Goal: Task Accomplishment & Management: Manage account settings

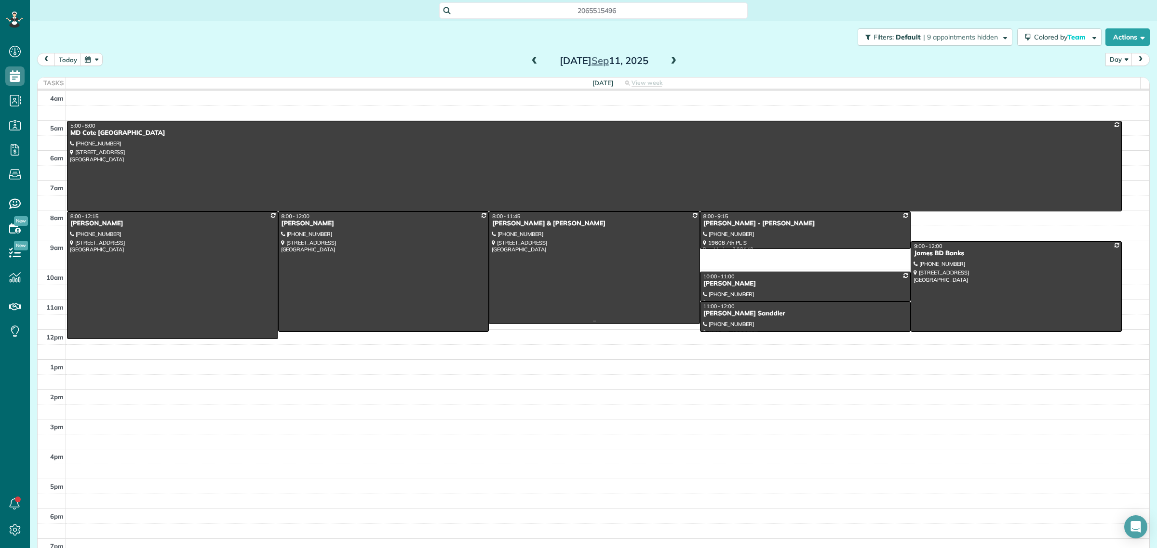
scroll to position [4, 4]
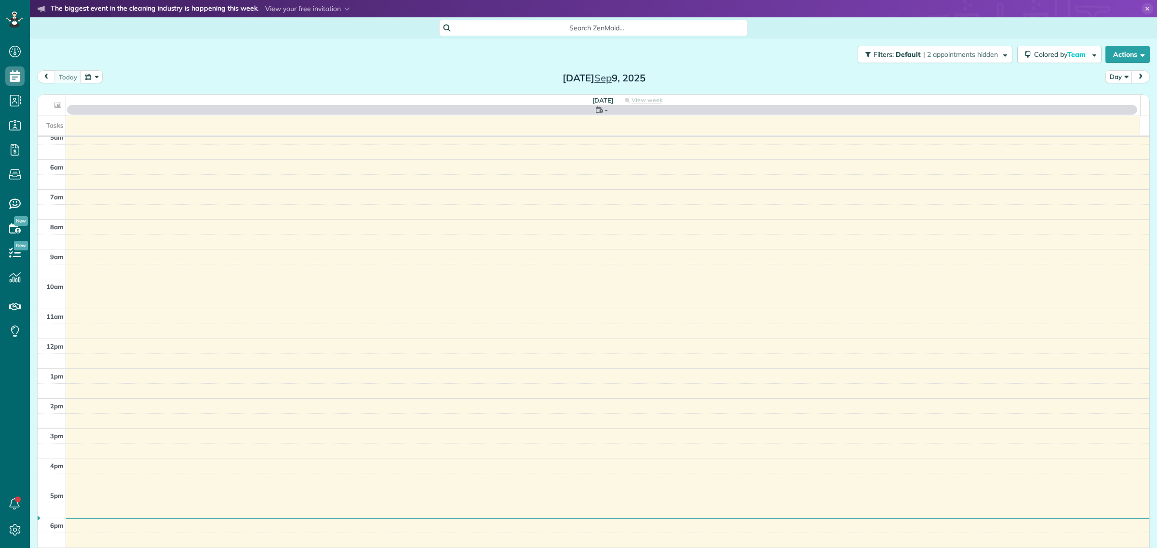
scroll to position [4, 4]
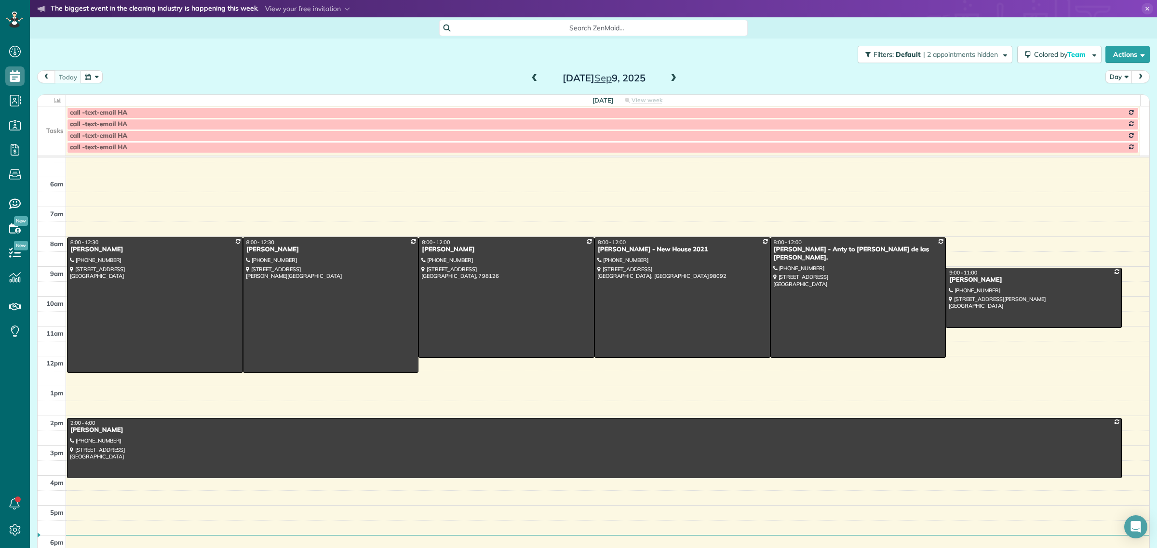
click at [668, 79] on span at bounding box center [673, 78] width 11 height 9
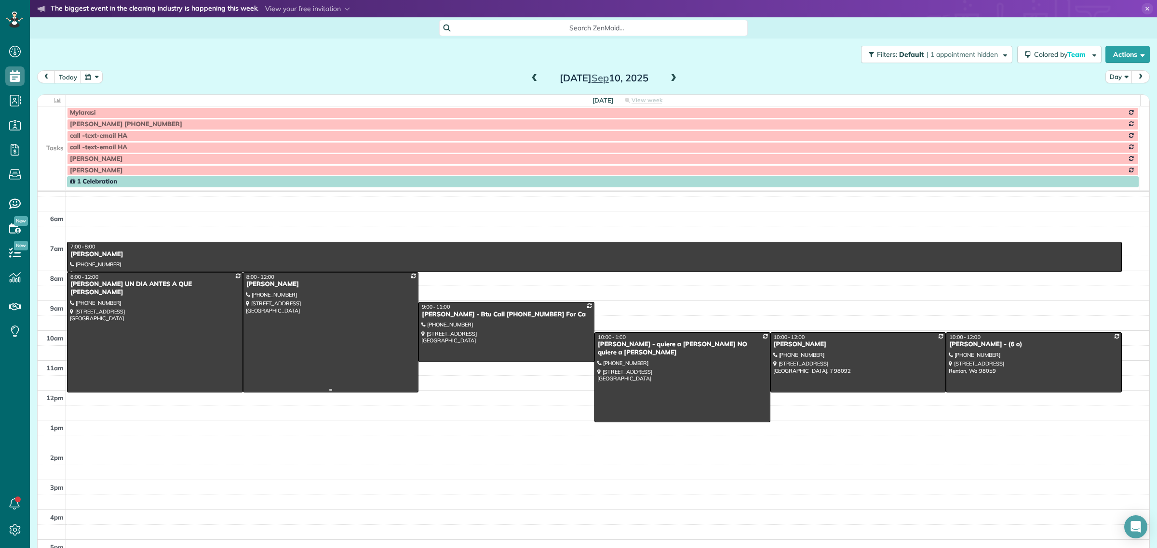
scroll to position [0, 0]
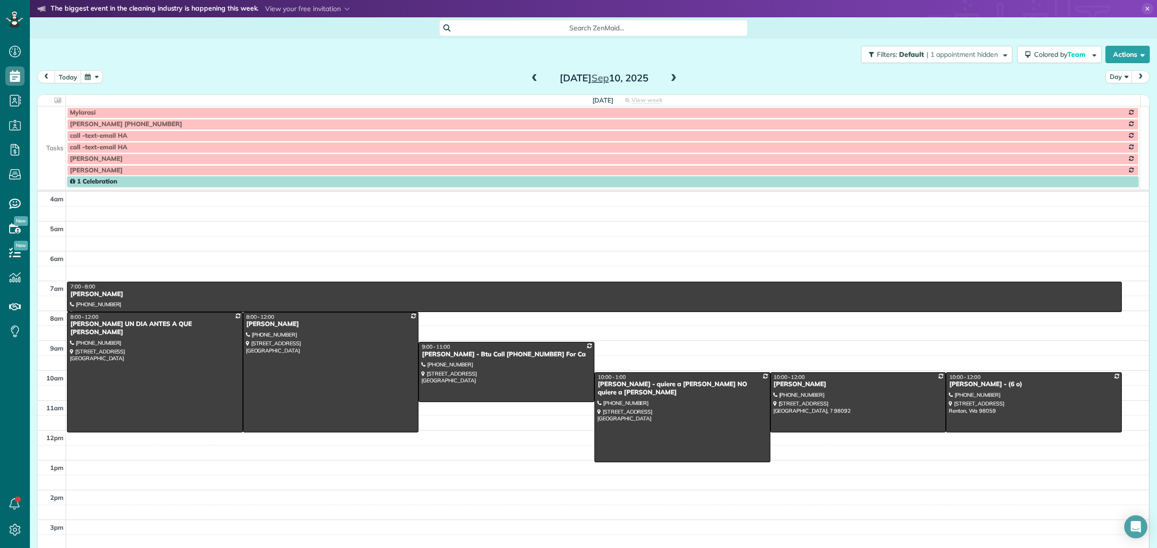
click at [843, 42] on div "Filters: Default | 1 appointment hidden Colored by Team Color by Cleaner Color …" at bounding box center [593, 55] width 1127 height 32
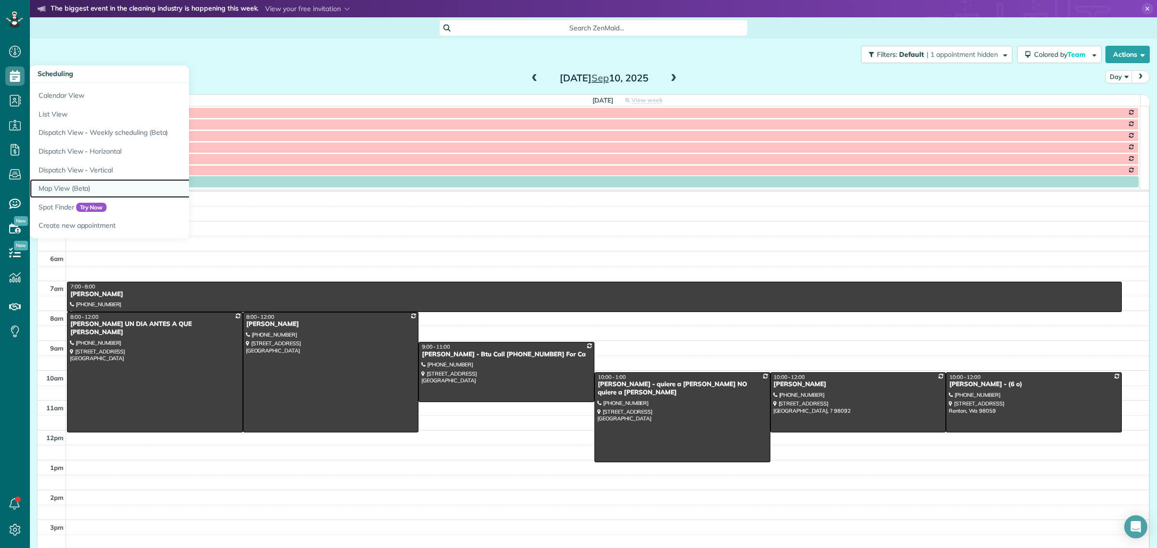
click at [67, 186] on link "Map View (Beta)" at bounding box center [150, 188] width 241 height 19
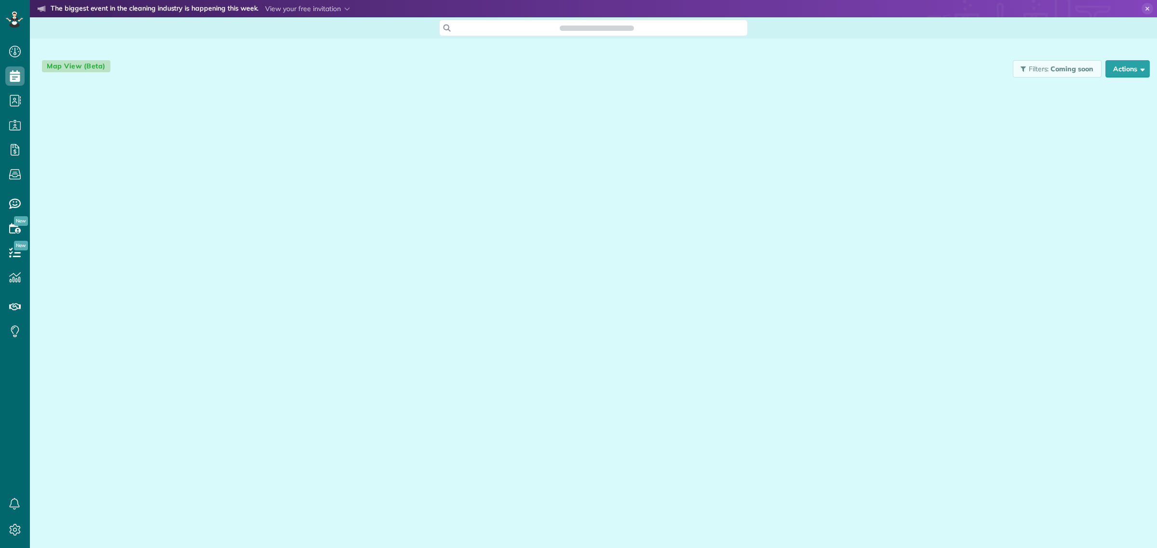
scroll to position [4, 4]
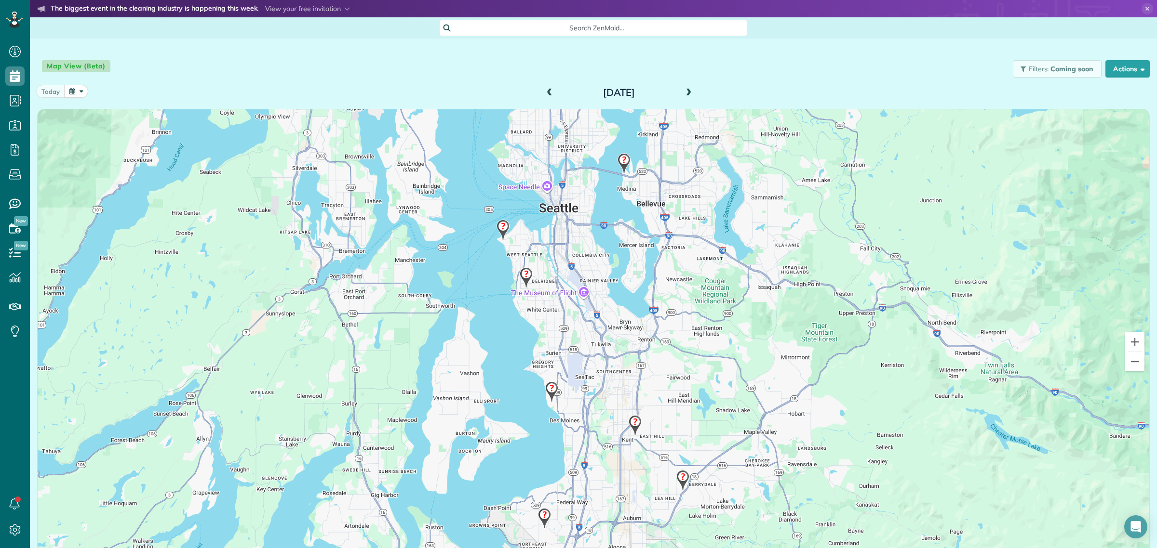
click at [685, 93] on span at bounding box center [688, 93] width 11 height 9
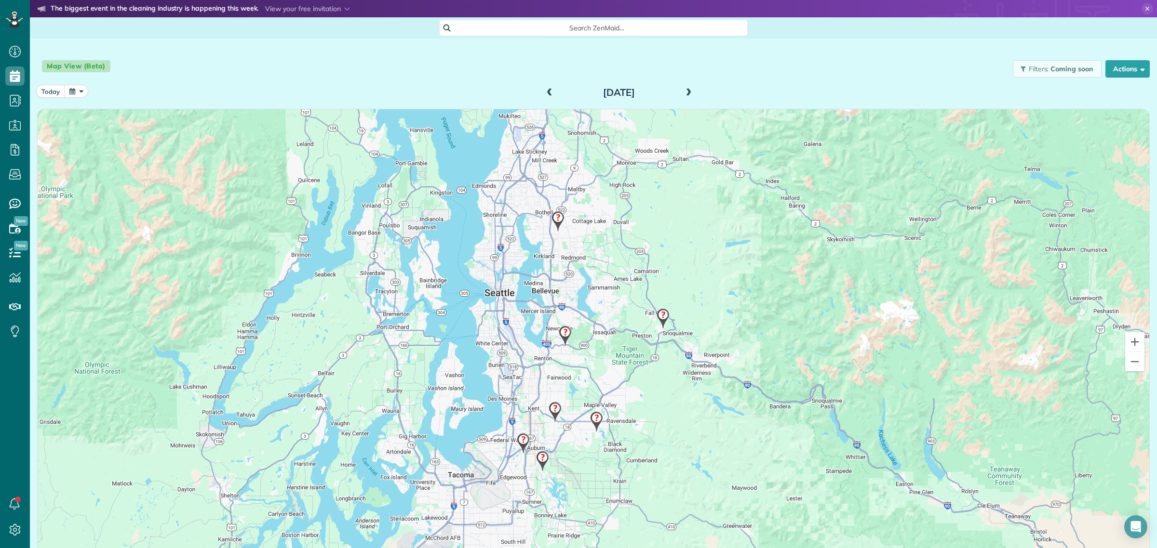
click at [656, 317] on img at bounding box center [662, 319] width 21 height 28
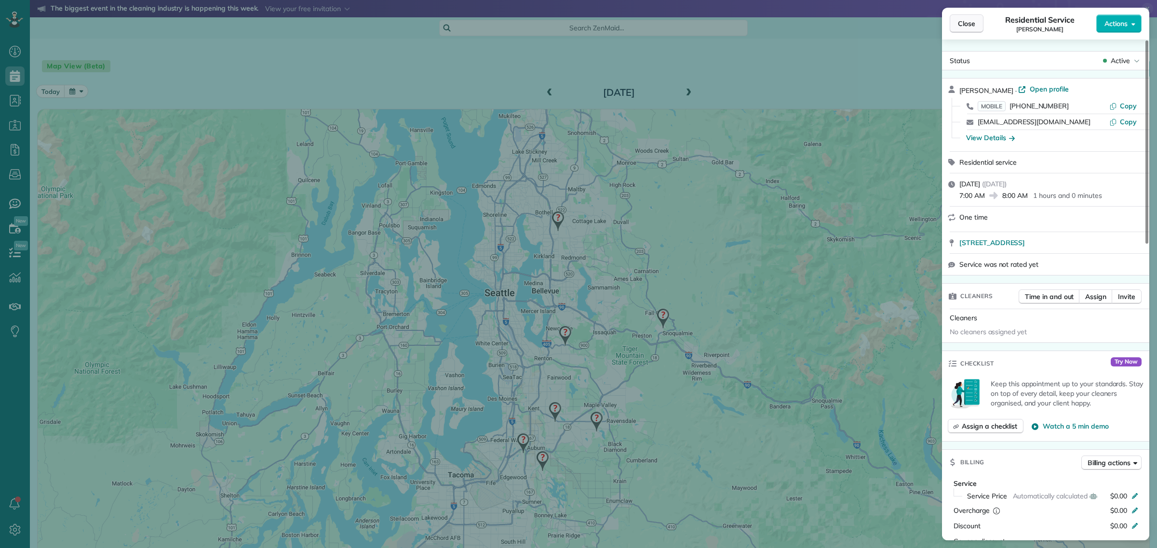
click at [969, 30] on button "Close" at bounding box center [966, 23] width 34 height 18
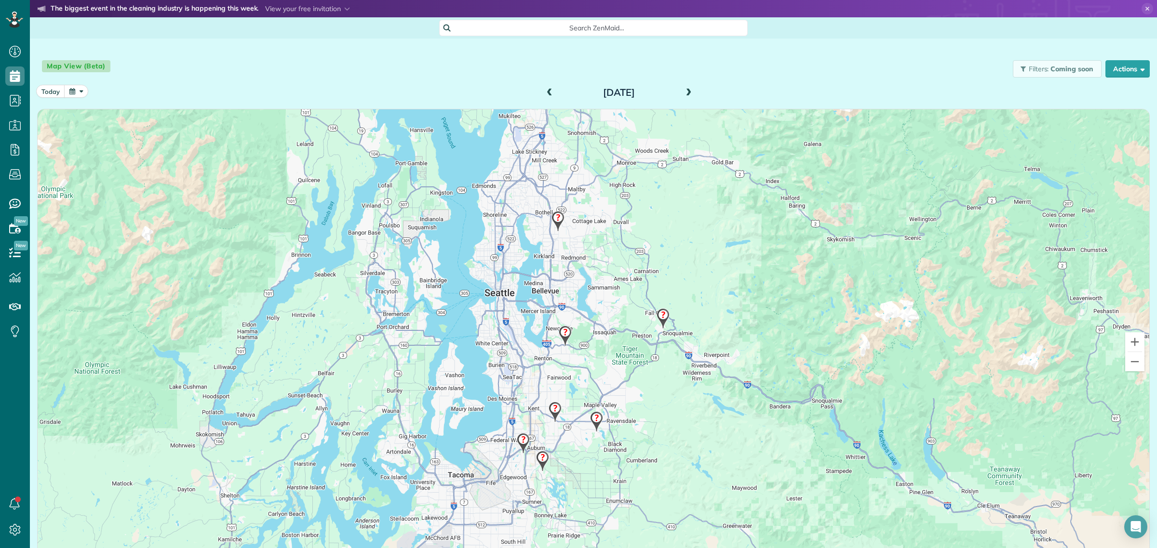
click at [551, 223] on img at bounding box center [557, 221] width 21 height 28
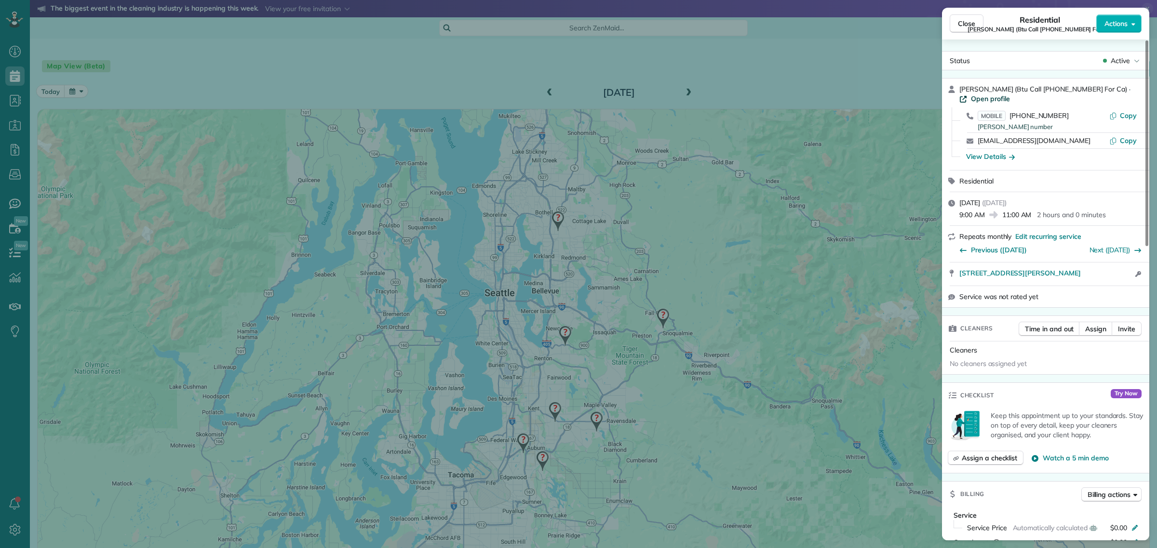
click at [996, 99] on span "Open profile" at bounding box center [990, 99] width 39 height 10
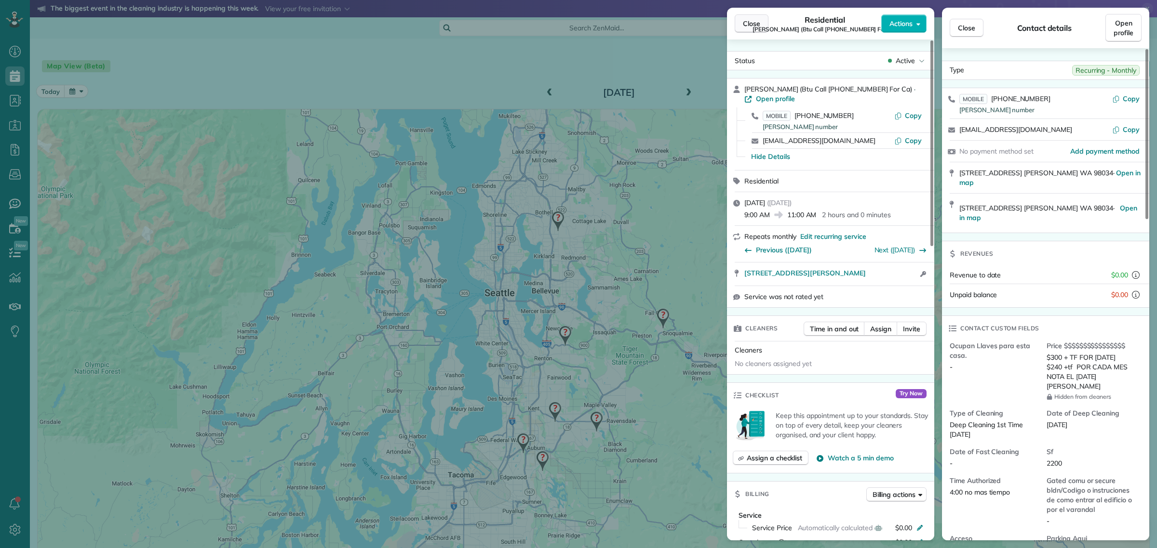
click at [750, 19] on span "Close" at bounding box center [751, 24] width 17 height 10
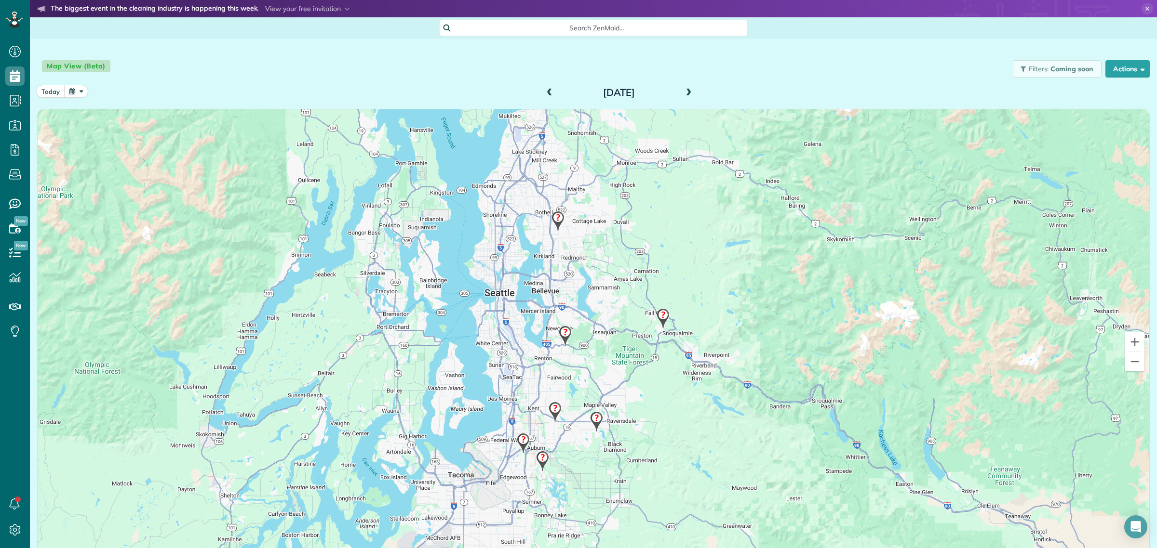
click at [559, 332] on img at bounding box center [565, 336] width 21 height 28
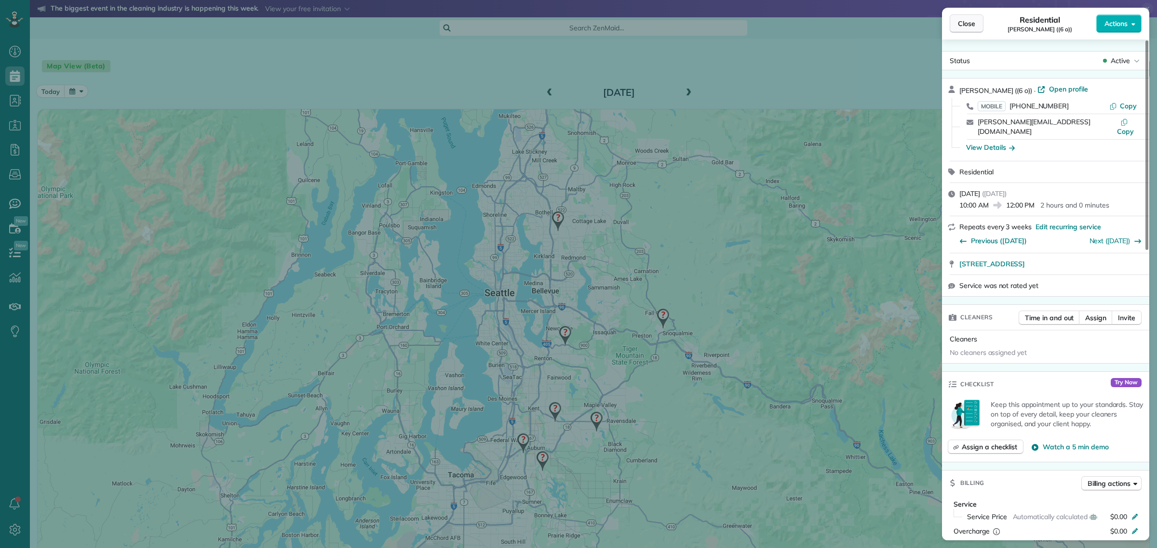
click at [967, 25] on span "Close" at bounding box center [966, 24] width 17 height 10
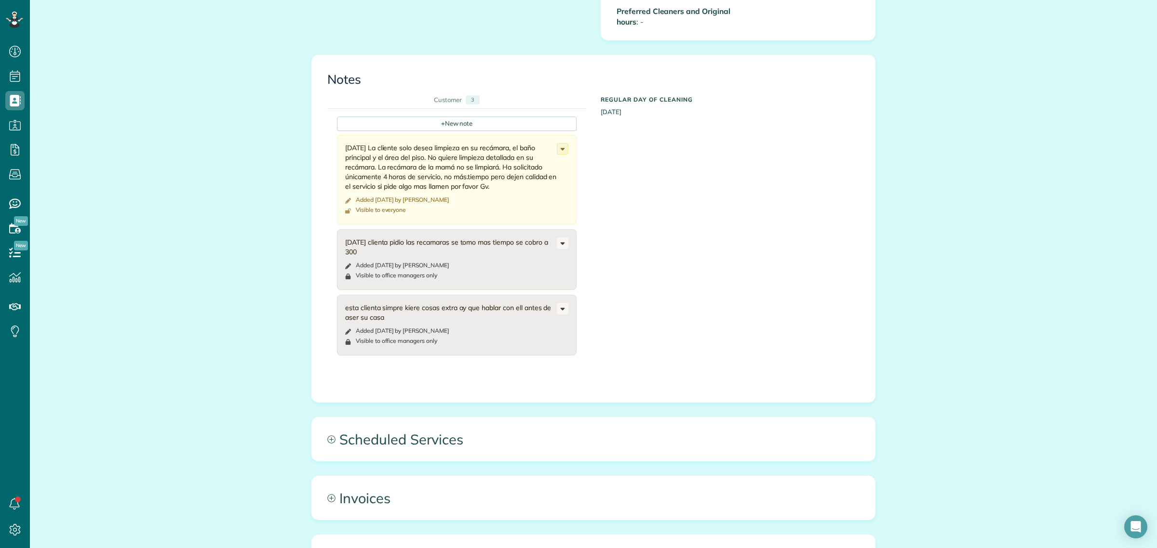
scroll to position [1145, 0]
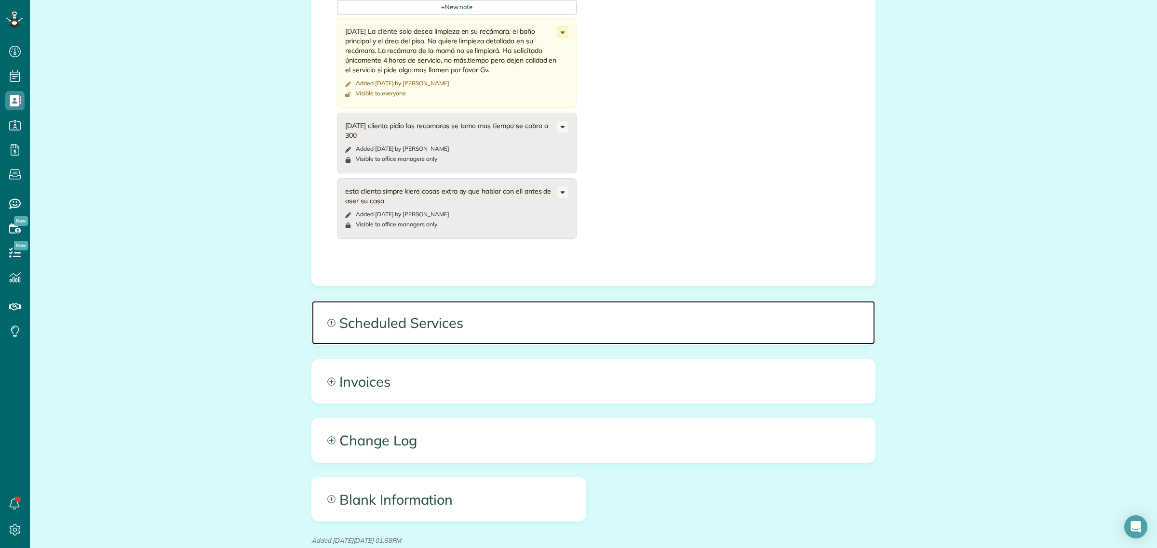
click at [402, 323] on span "Scheduled Services" at bounding box center [593, 322] width 563 height 43
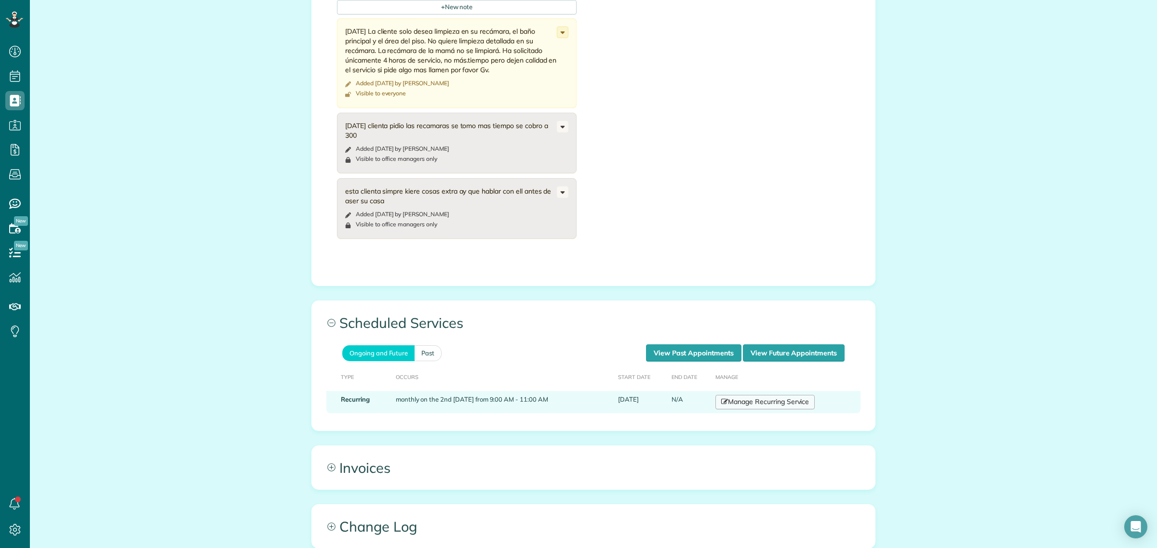
click at [751, 405] on link "Manage Recurring Service" at bounding box center [764, 402] width 99 height 14
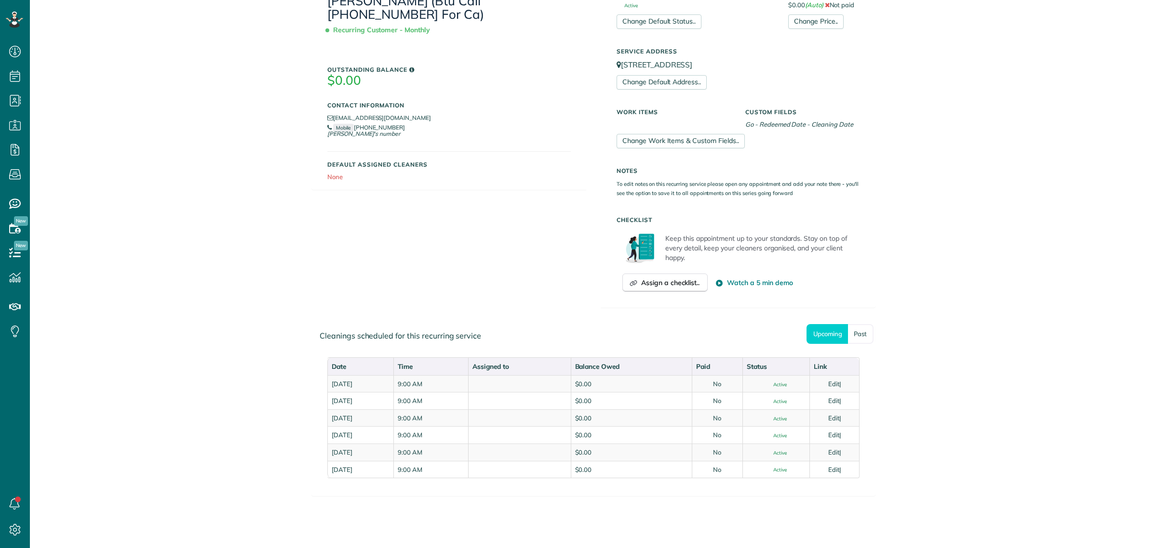
scroll to position [222, 0]
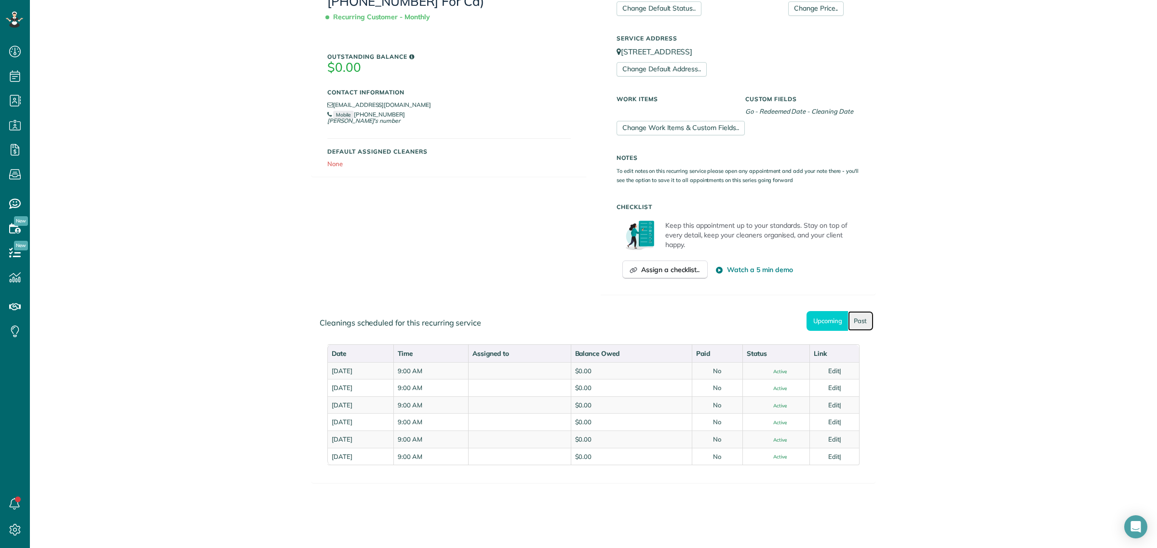
click at [857, 319] on link "Past" at bounding box center [861, 321] width 26 height 20
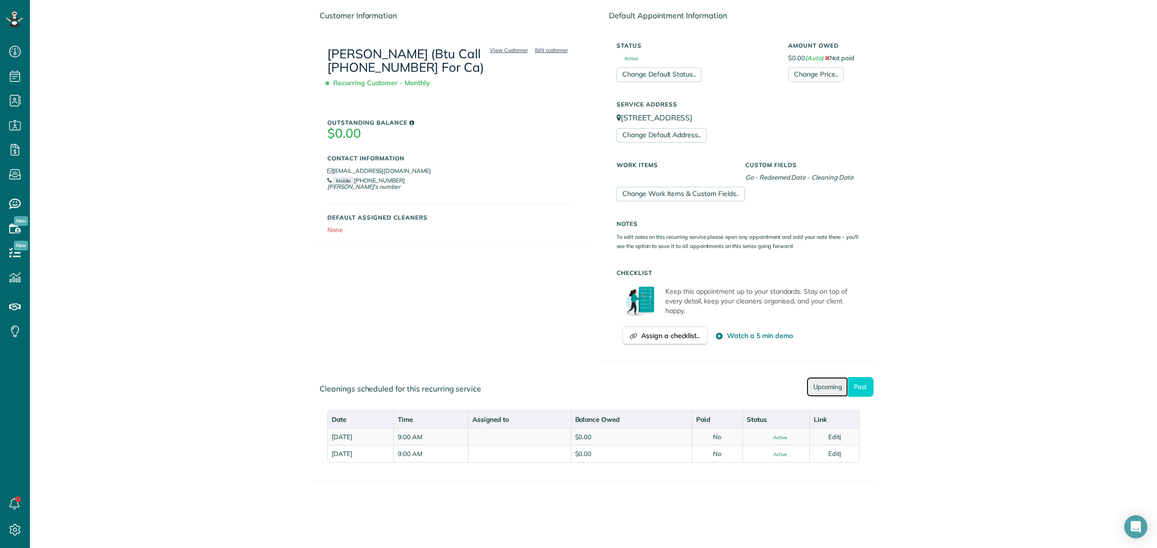
click at [813, 386] on link "Upcoming" at bounding box center [826, 387] width 41 height 20
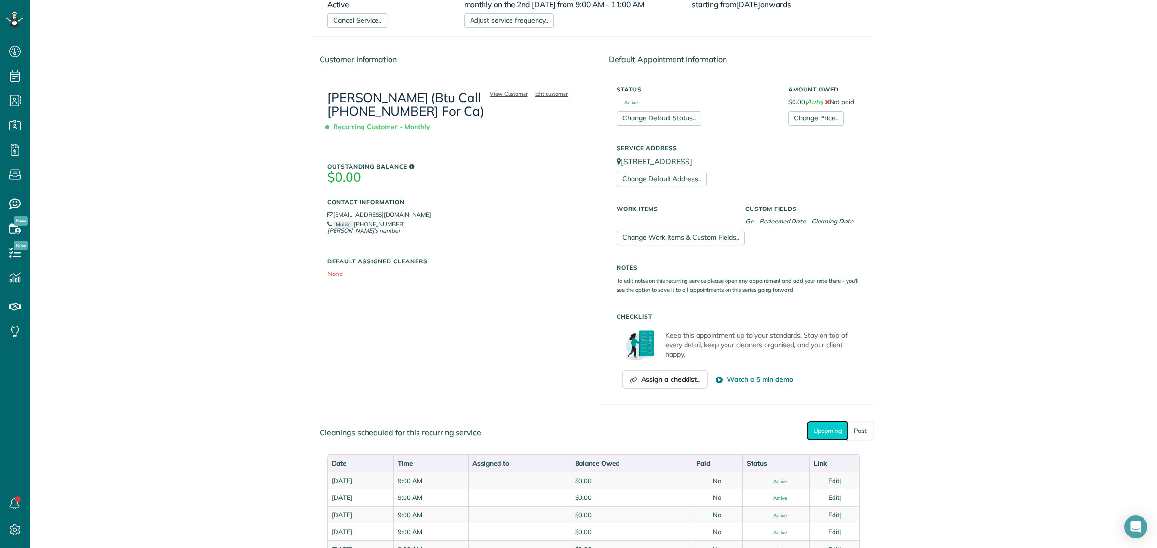
scroll to position [0, 0]
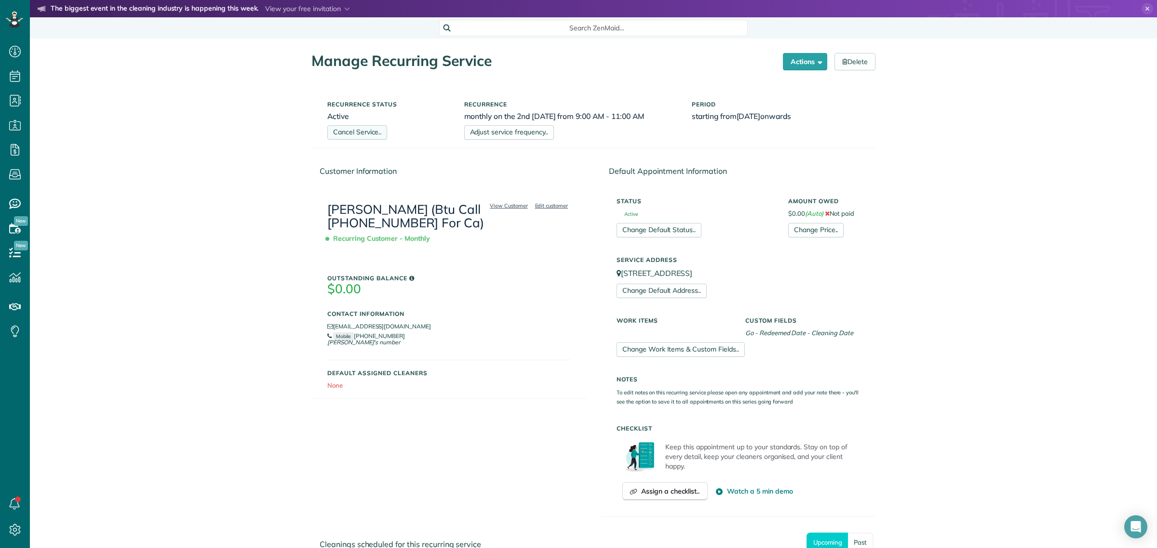
click at [350, 134] on link "Cancel Service.." at bounding box center [357, 132] width 60 height 14
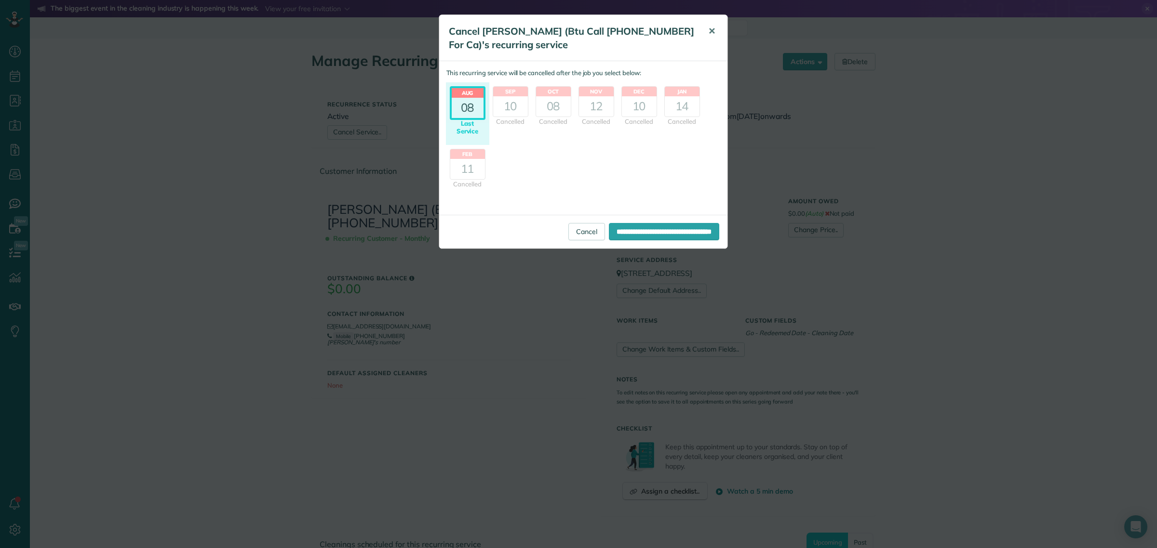
click at [711, 34] on span "✕" at bounding box center [711, 31] width 7 height 11
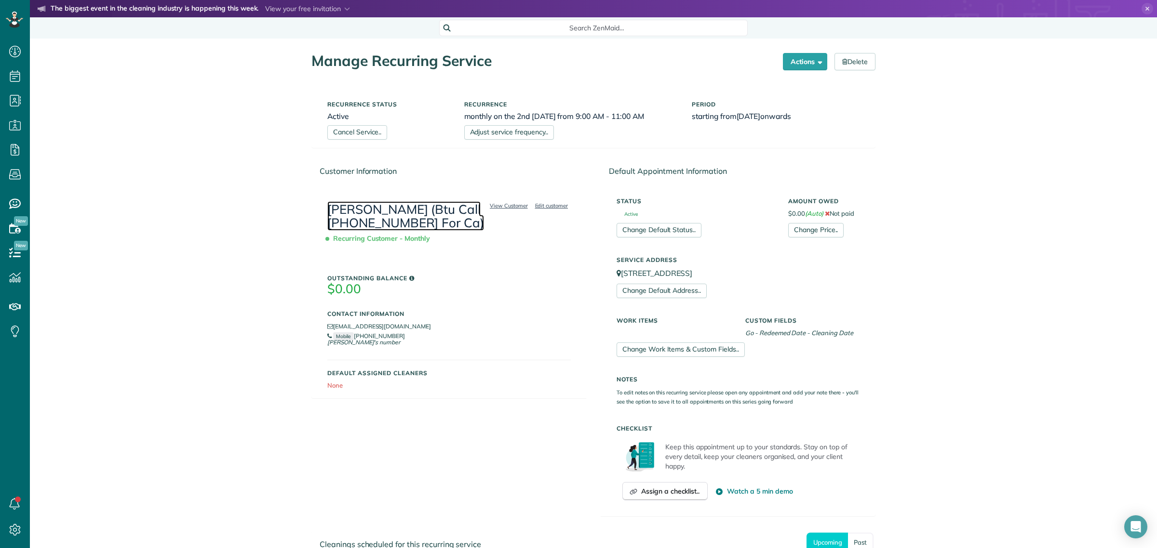
click at [384, 218] on link "[PERSON_NAME] (Btu Call [PHONE_NUMBER] For Ca)" at bounding box center [405, 216] width 157 height 30
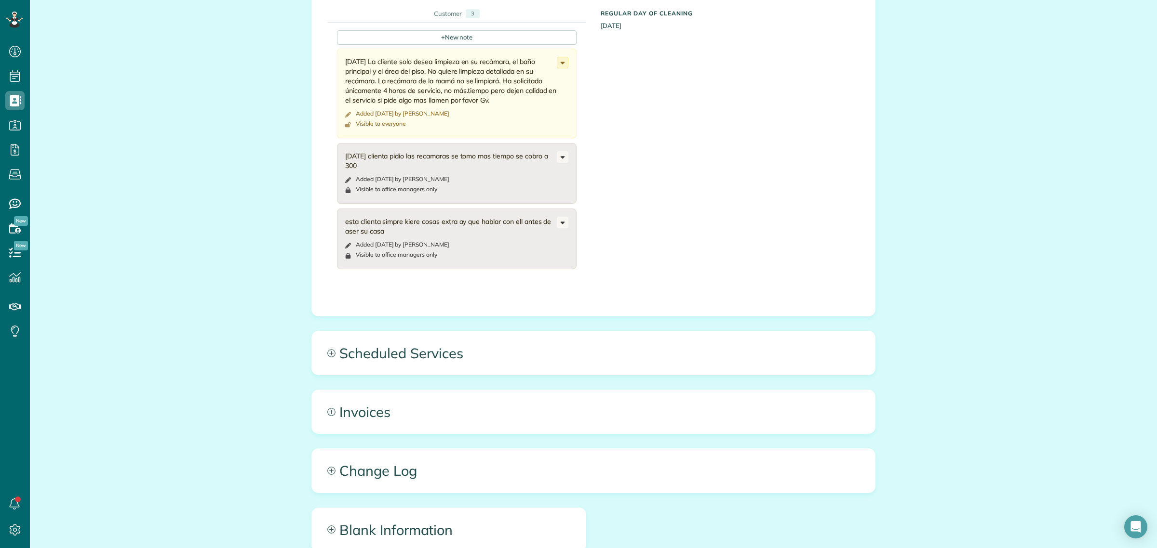
scroll to position [1205, 0]
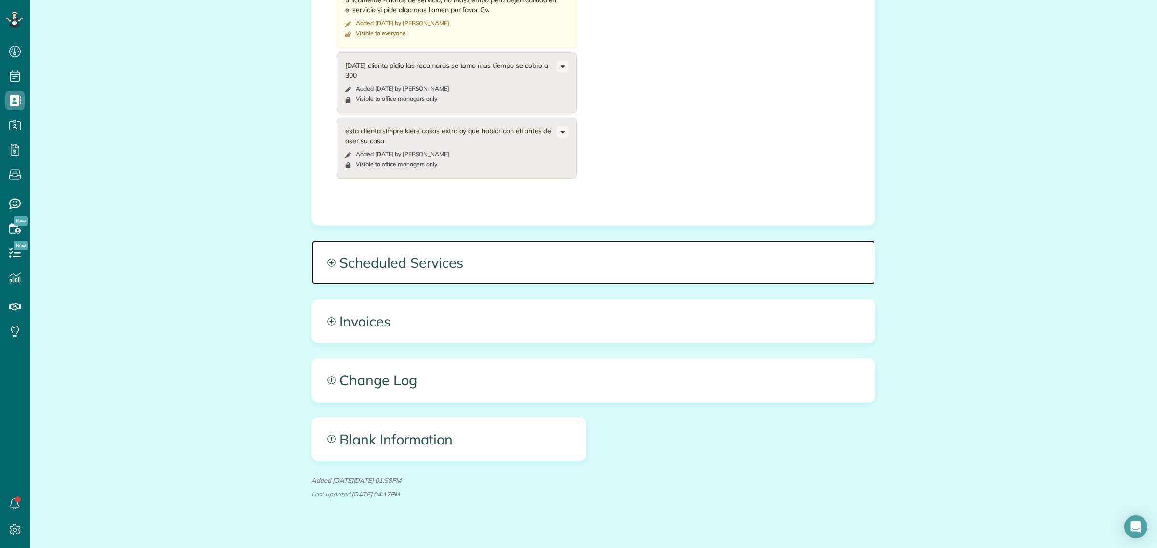
click at [419, 256] on span "Scheduled Services" at bounding box center [593, 262] width 563 height 43
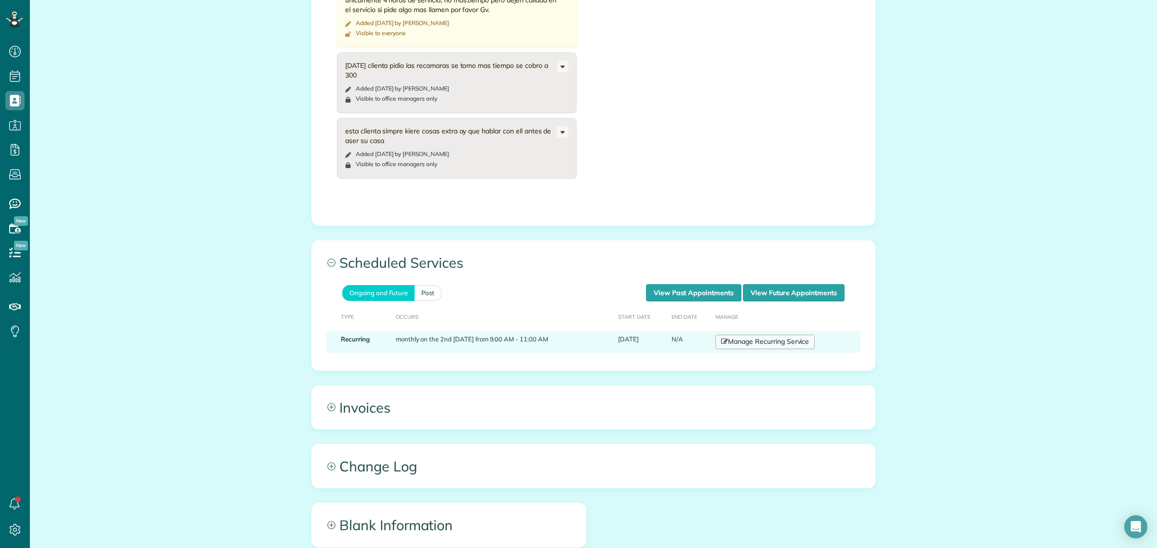
click at [750, 346] on link "Manage Recurring Service" at bounding box center [764, 342] width 99 height 14
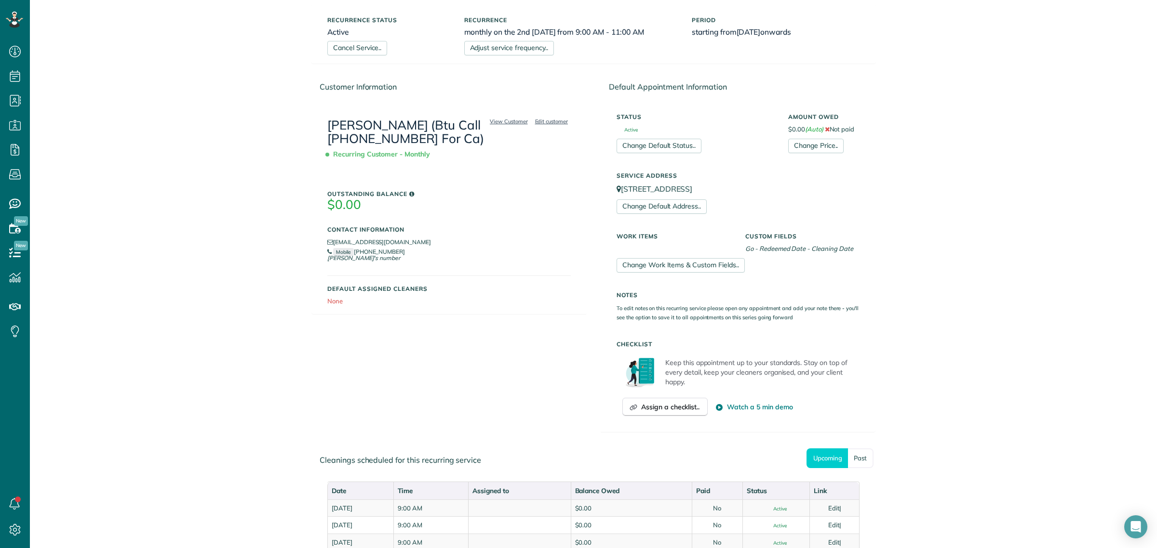
scroll to position [226, 0]
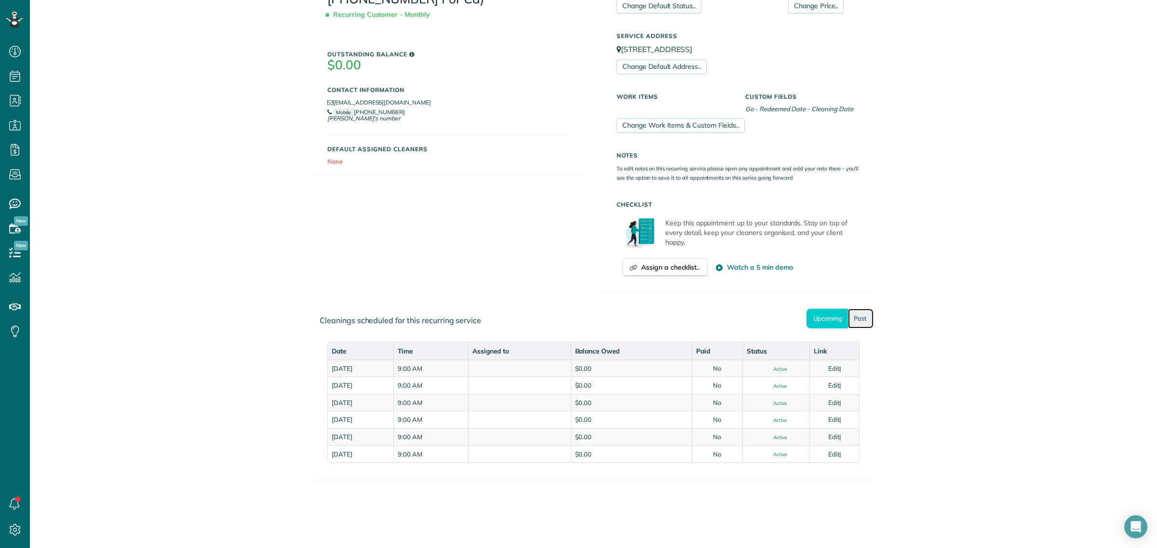
click at [856, 319] on link "Past" at bounding box center [861, 319] width 26 height 20
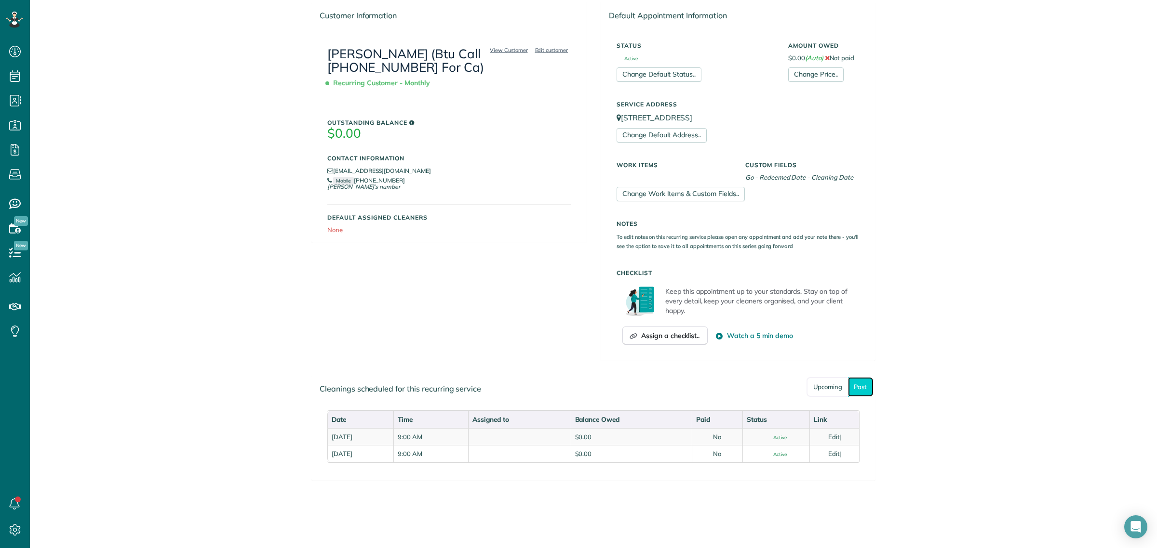
scroll to position [157, 0]
click at [817, 390] on link "Upcoming" at bounding box center [826, 387] width 41 height 20
